Goal: Task Accomplishment & Management: Use online tool/utility

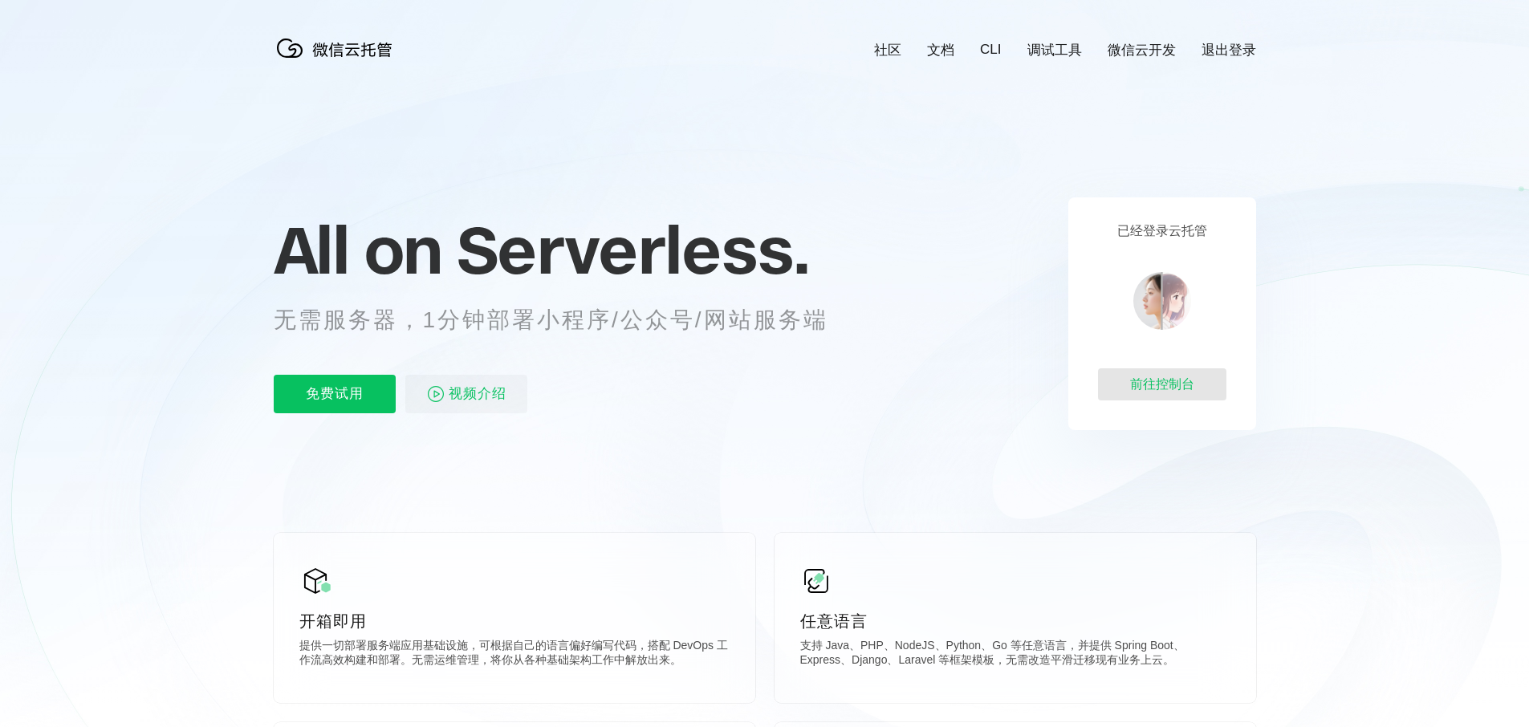
scroll to position [0, 2855]
click at [1154, 374] on div "前往控制台" at bounding box center [1162, 384] width 128 height 32
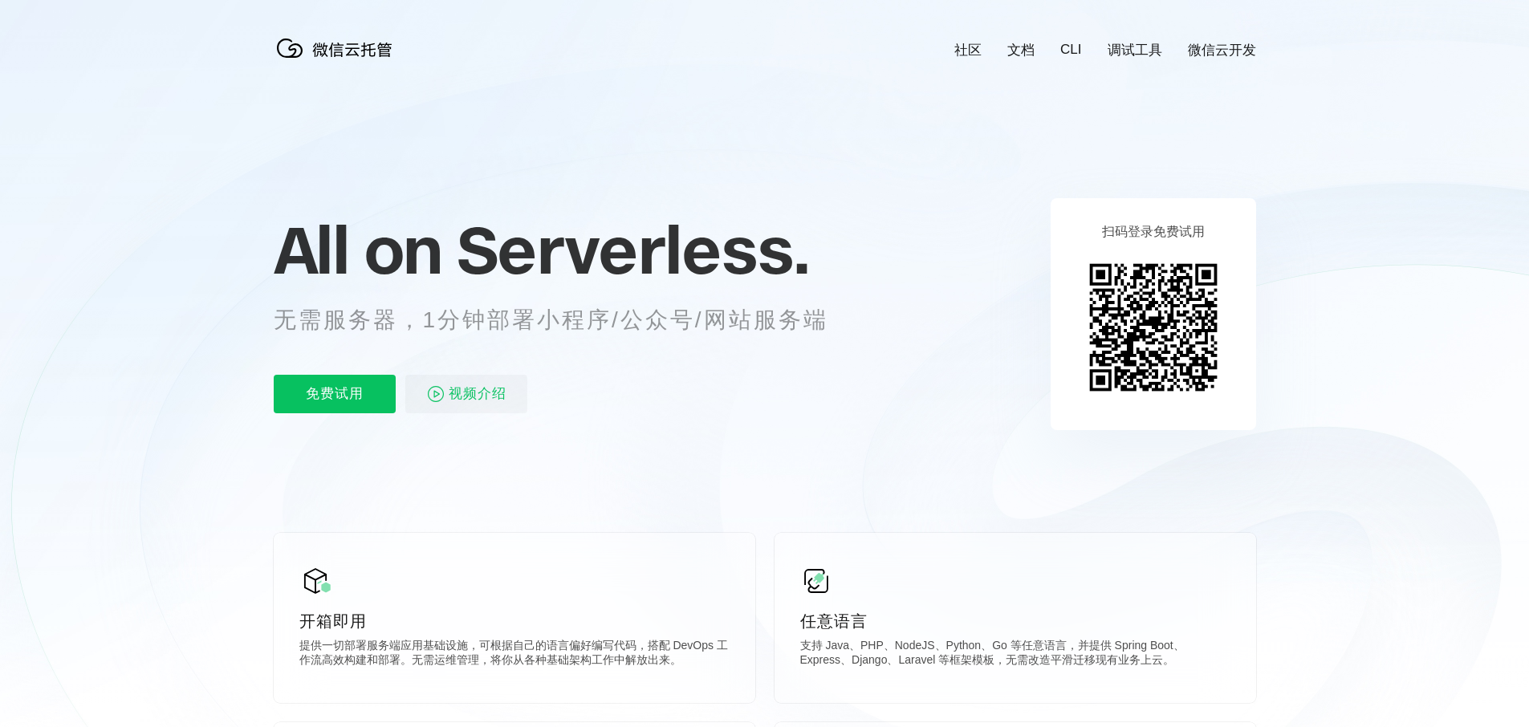
scroll to position [0, 2855]
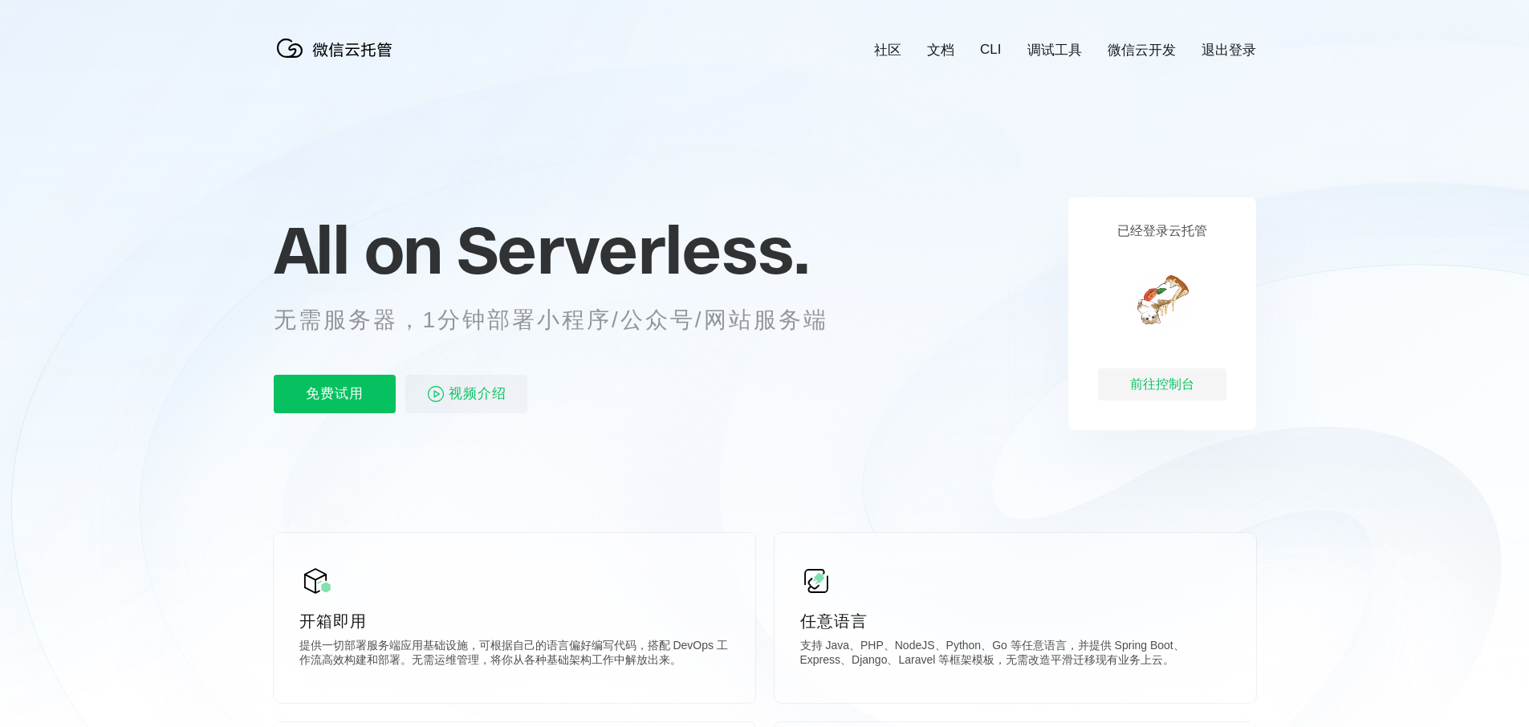
scroll to position [0, 2855]
click at [1193, 384] on div "前往控制台" at bounding box center [1162, 384] width 128 height 32
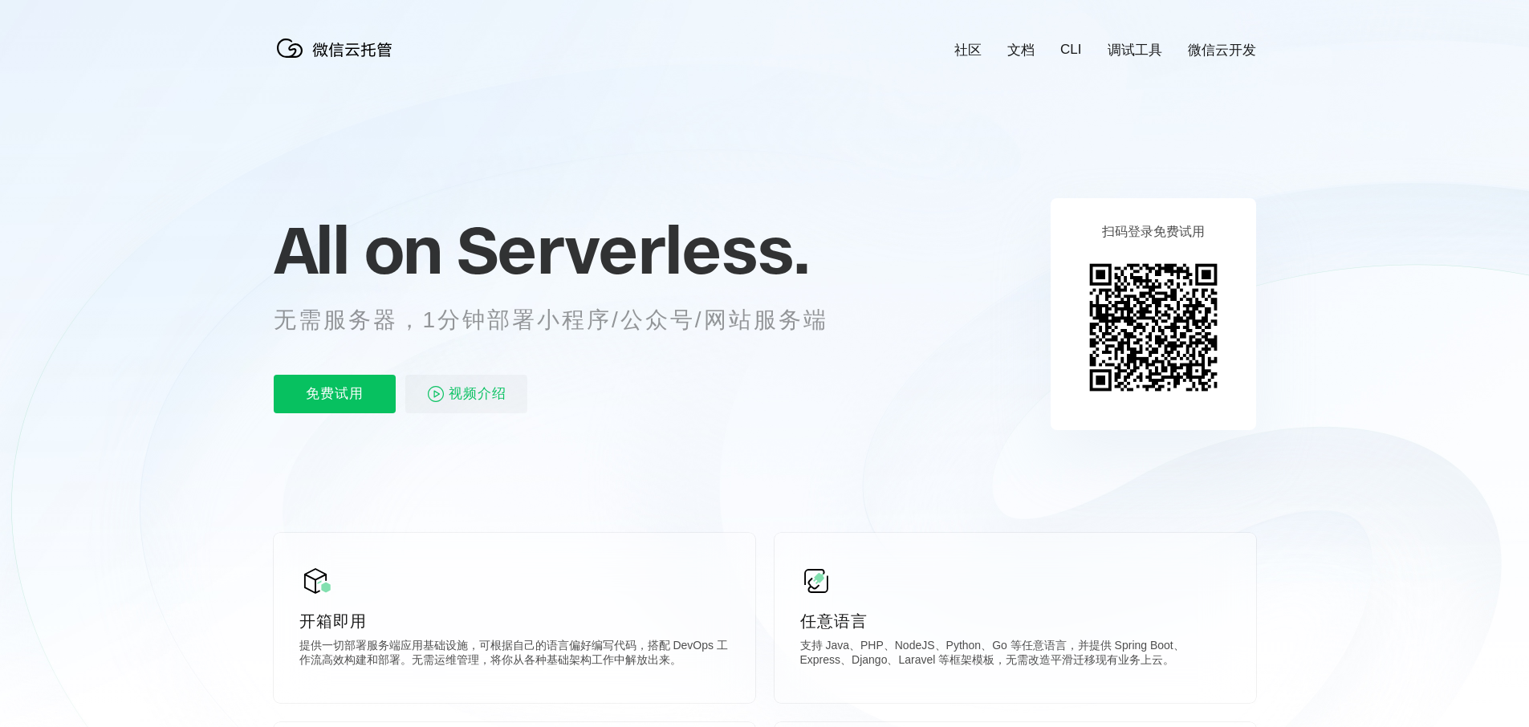
scroll to position [0, 2855]
click at [358, 396] on p "免费试用" at bounding box center [335, 394] width 122 height 39
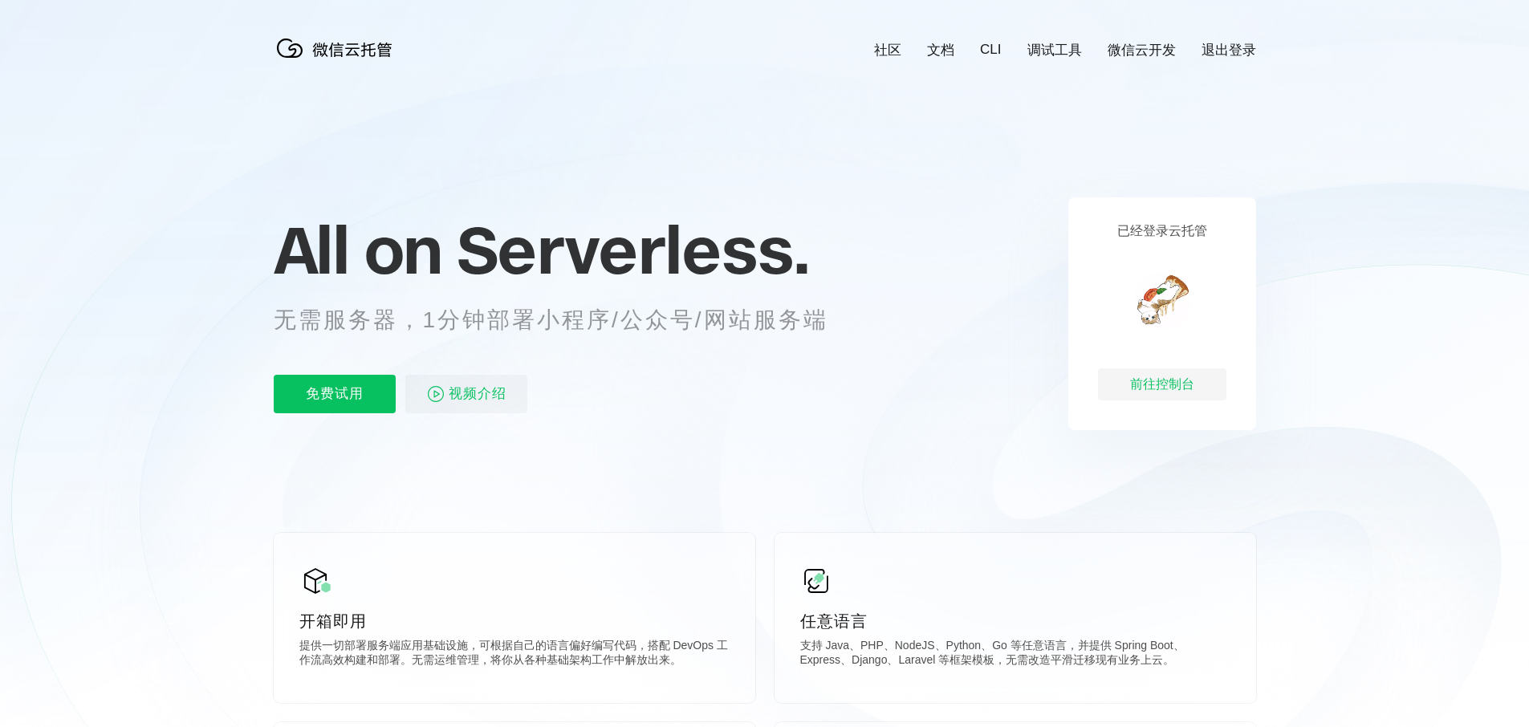
scroll to position [0, 2855]
click at [342, 391] on p "免费试用" at bounding box center [335, 394] width 122 height 39
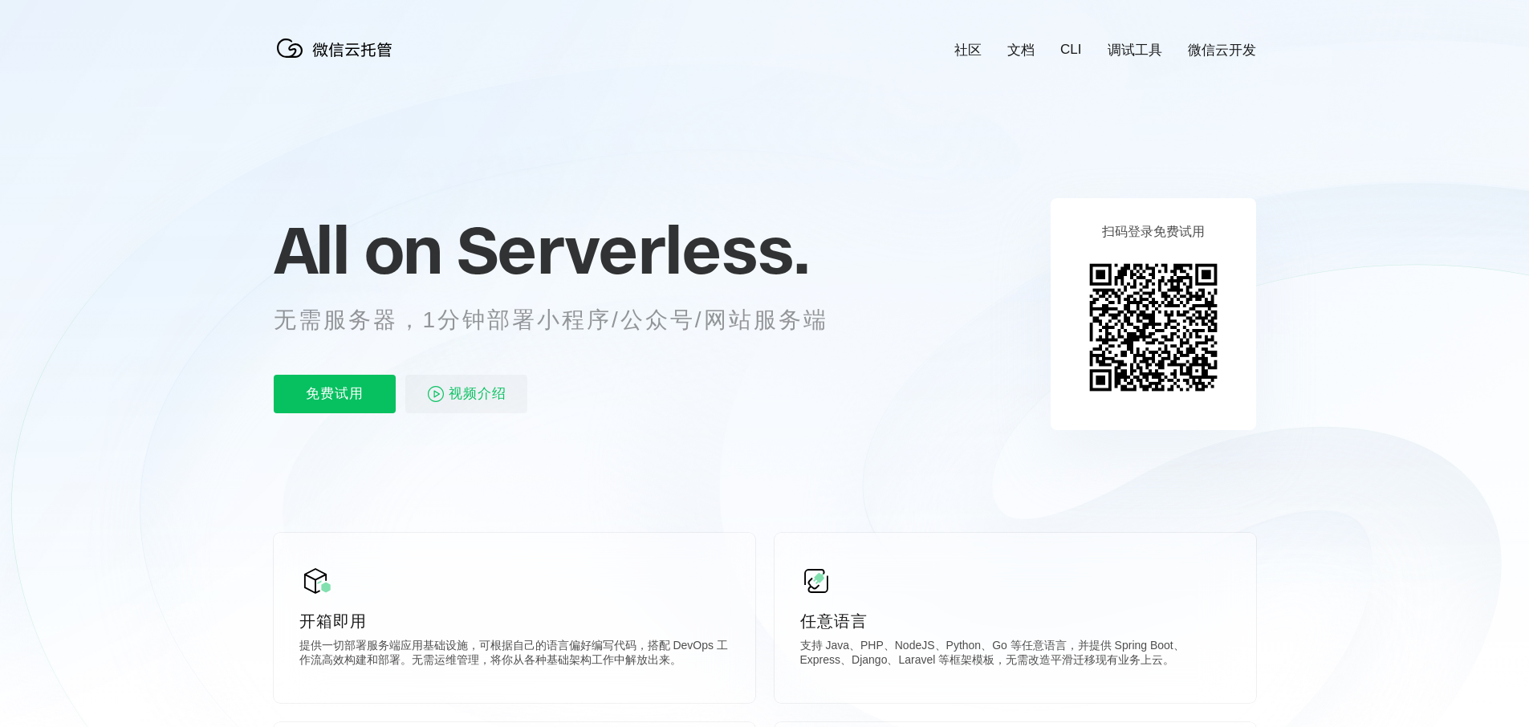
scroll to position [0, 2855]
